Goal: Browse casually

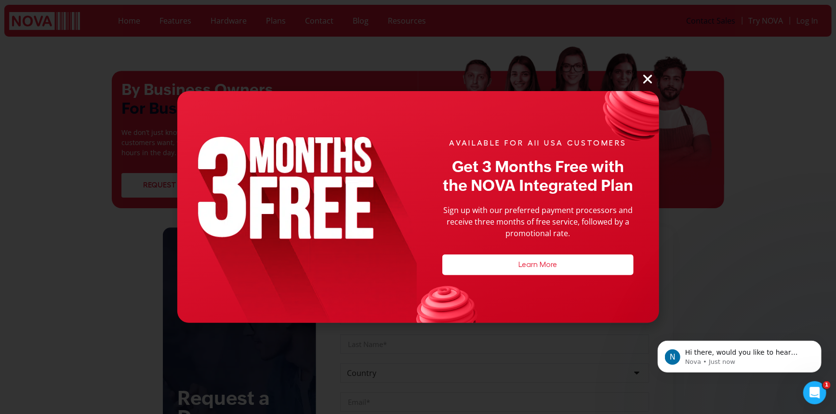
click at [647, 80] on icon "Close" at bounding box center [648, 79] width 13 height 13
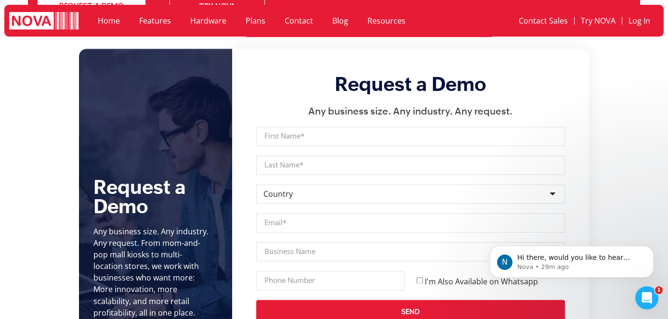
scroll to position [3356, 0]
